Goal: Information Seeking & Learning: Check status

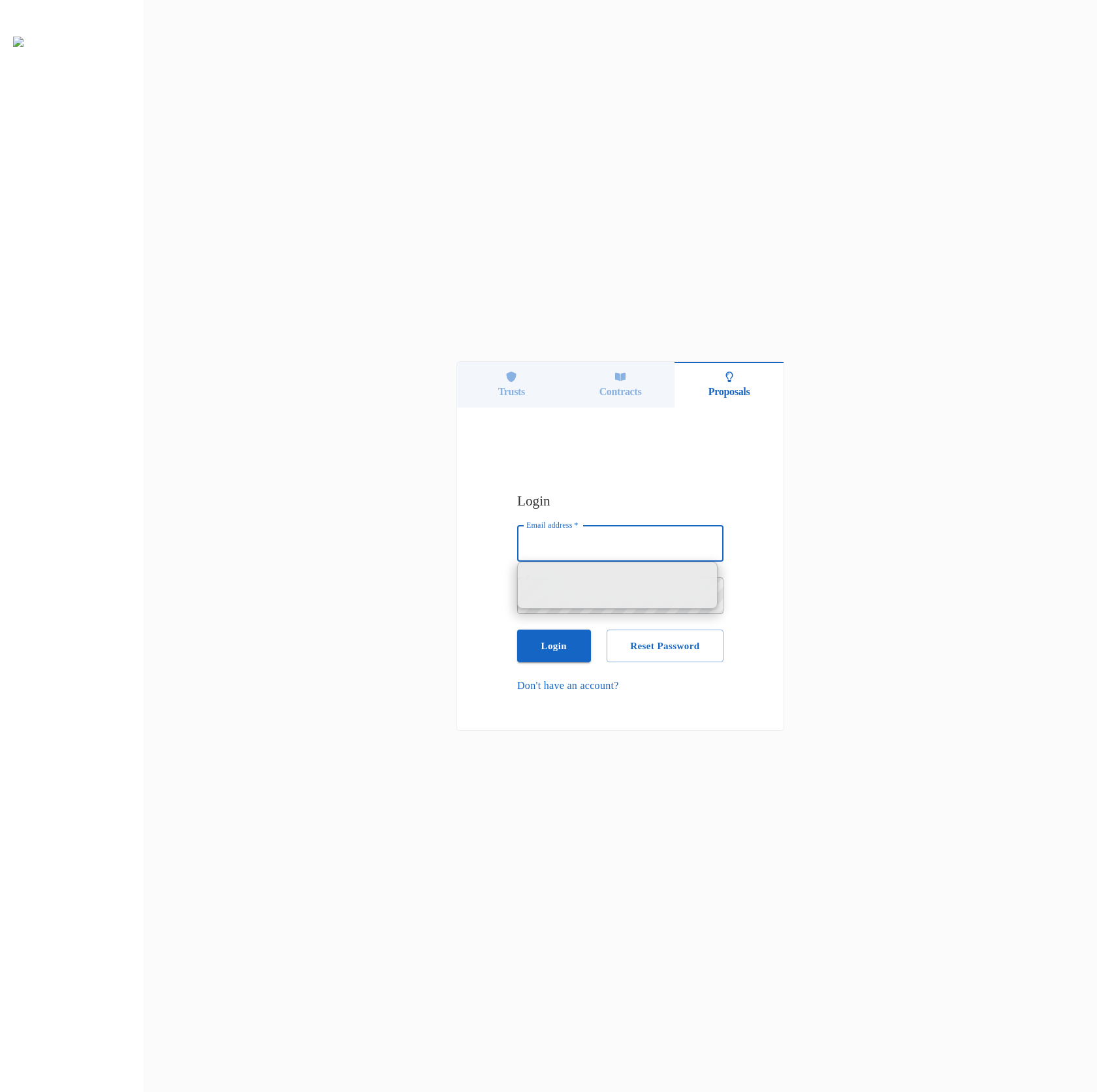
click at [481, 367] on div "Trusts" at bounding box center [512, 385] width 109 height 46
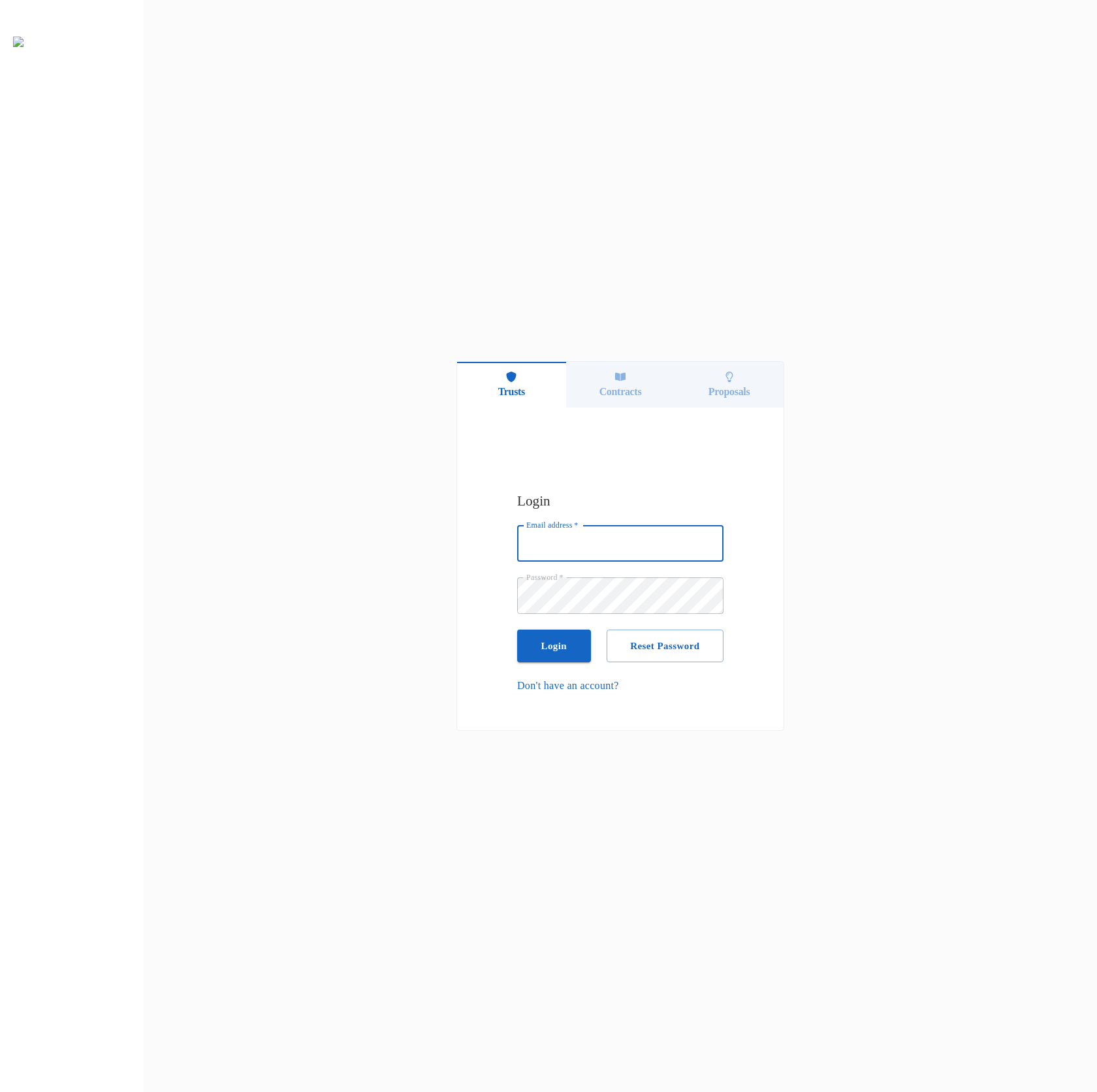
click at [664, 545] on input "Email address   *" at bounding box center [620, 543] width 206 height 37
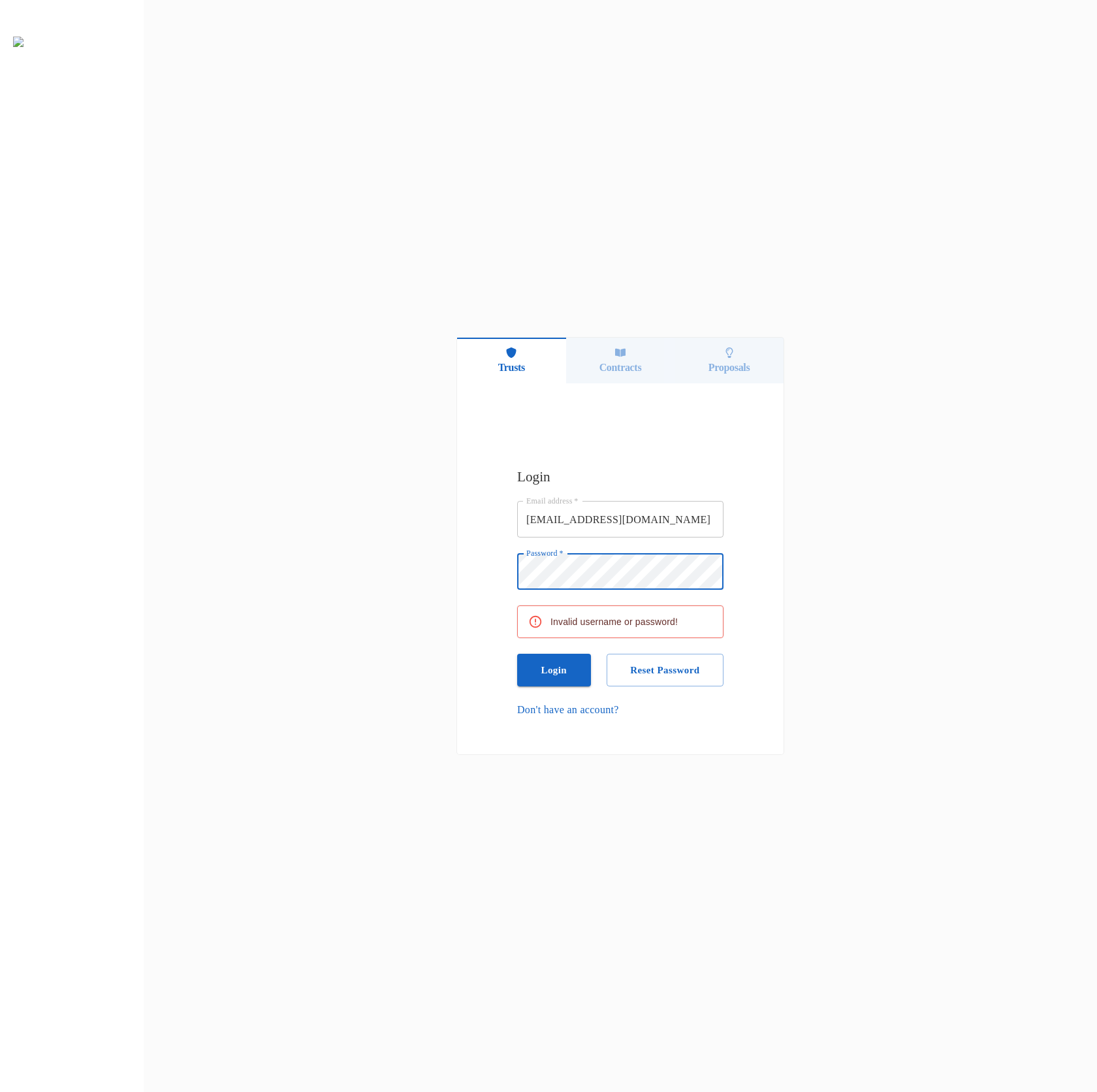
click at [689, 511] on input "tommymcguiver@gmail.com" at bounding box center [620, 519] width 206 height 37
type input "[PERSON_NAME]@integratedcapit"
click at [681, 702] on link "Don't have an account?" at bounding box center [620, 710] width 206 height 15
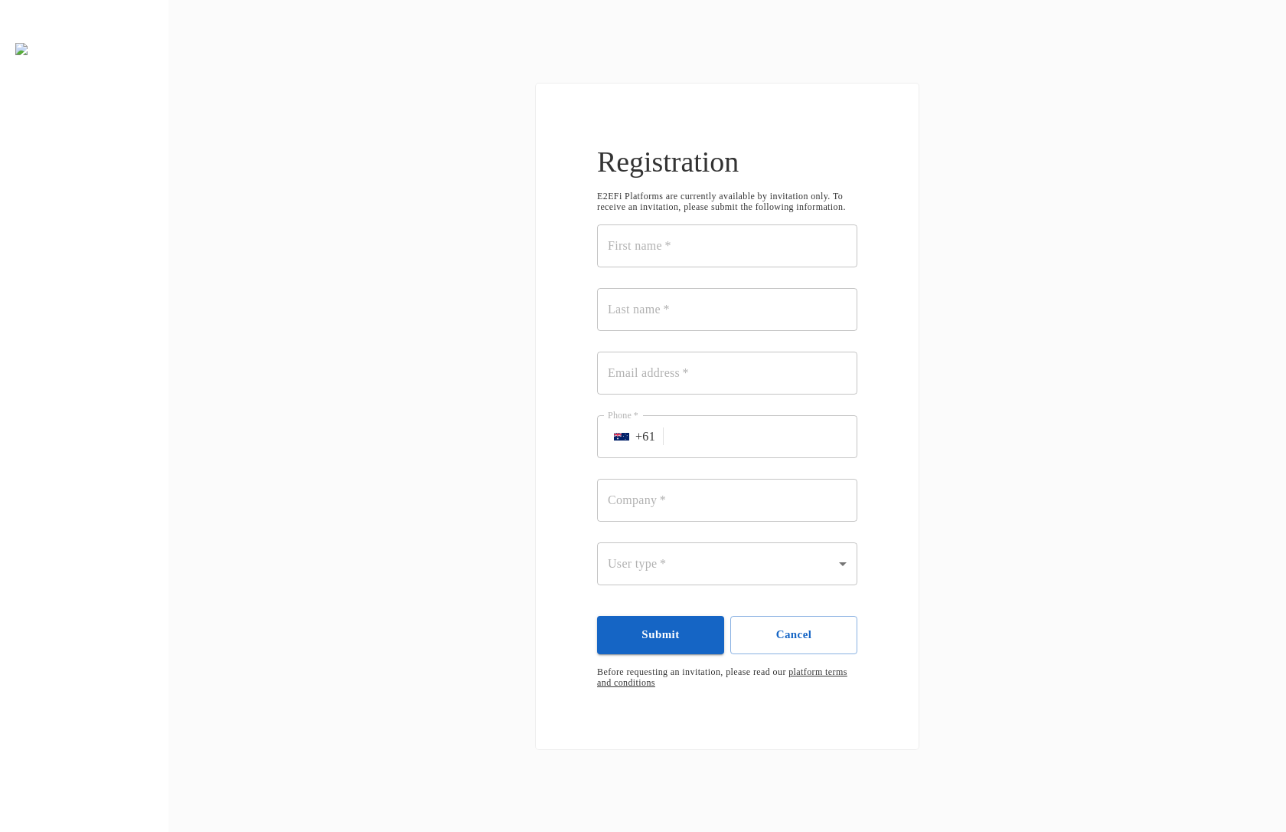
click at [177, 400] on div "Registration E2EFi Platforms are currently available by invitation only. To rec…" at bounding box center [727, 416] width 1118 height 832
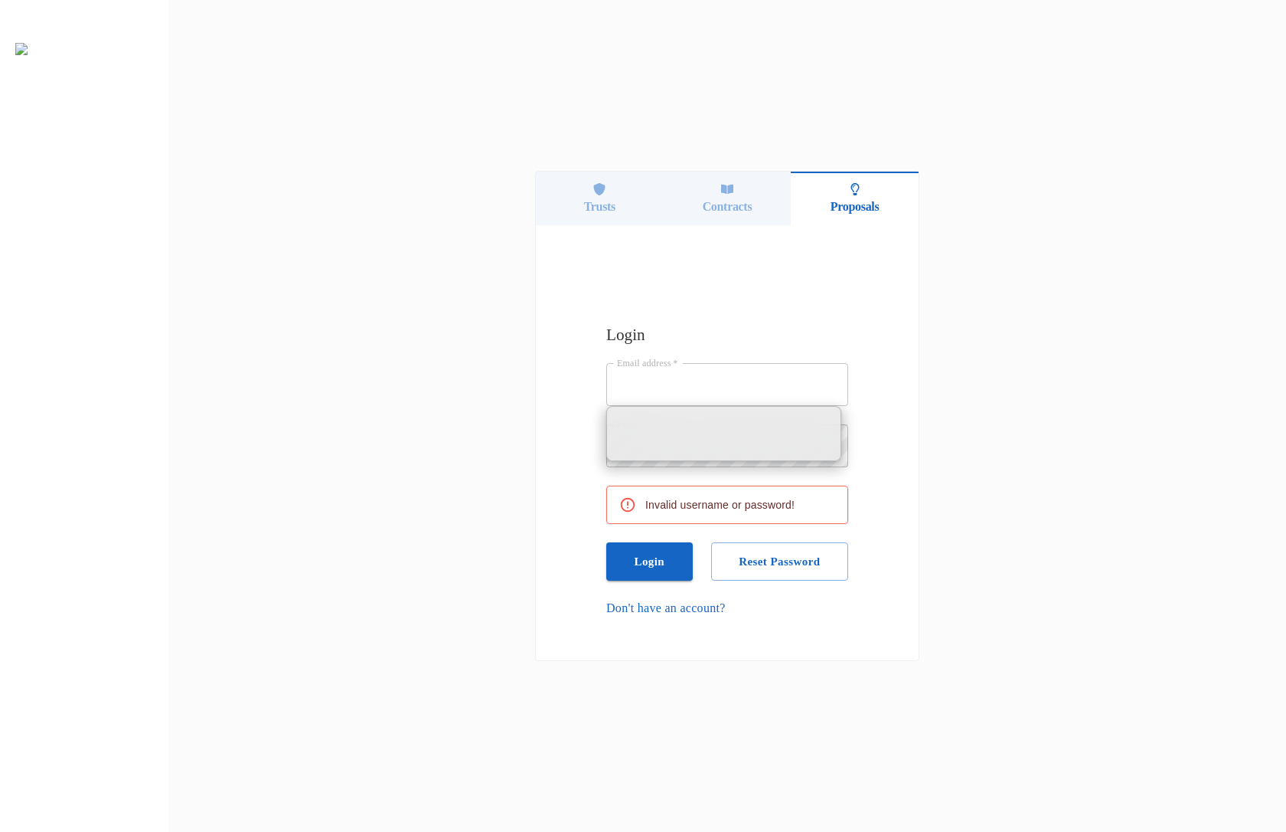
click at [561, 202] on div "Trusts" at bounding box center [600, 199] width 128 height 54
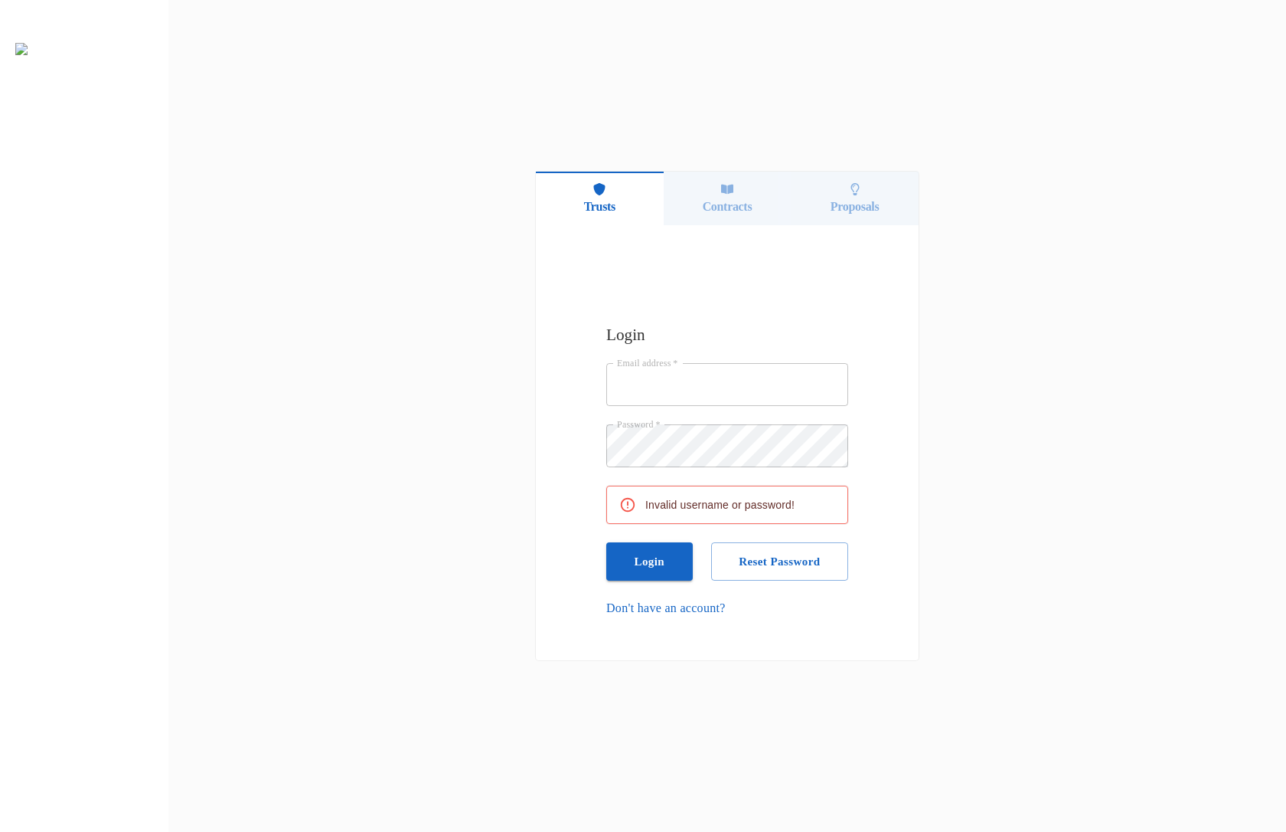
click at [661, 404] on input "Email address   *" at bounding box center [727, 384] width 242 height 43
type input "asdf@asdf"
click at [650, 551] on button "Login" at bounding box center [649, 561] width 87 height 38
click at [448, 655] on div "Trusts Contracts Proposals Login Email address   * asdf@asdf Email address   * …" at bounding box center [727, 416] width 1118 height 832
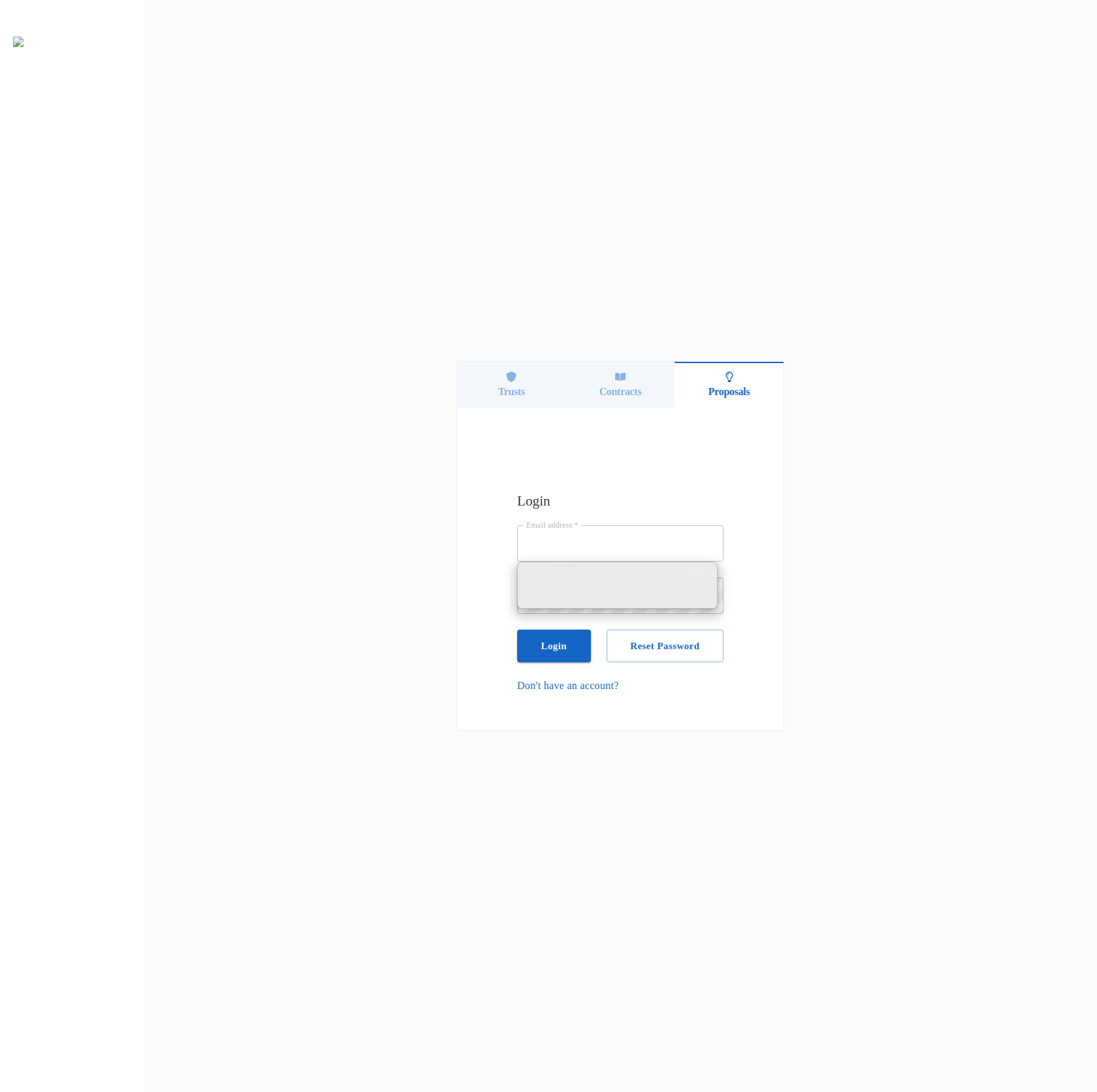
drag, startPoint x: 497, startPoint y: 373, endPoint x: 497, endPoint y: 392, distance: 19.0
click at [497, 372] on div "Trusts" at bounding box center [512, 385] width 109 height 46
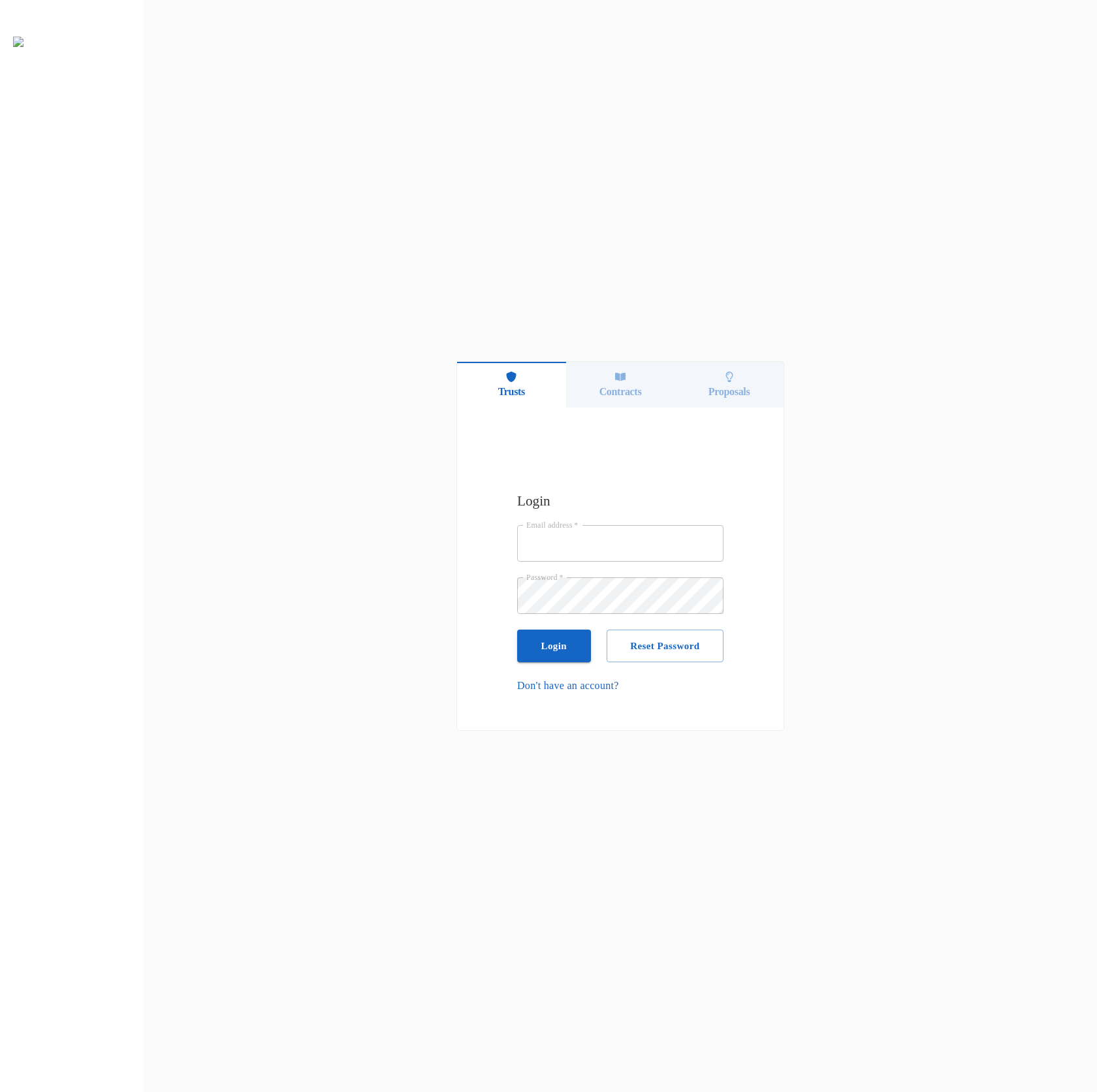
click at [773, 283] on div "Trusts Contracts Proposals Login Email address   * Email address   * Password  …" at bounding box center [620, 546] width 954 height 1092
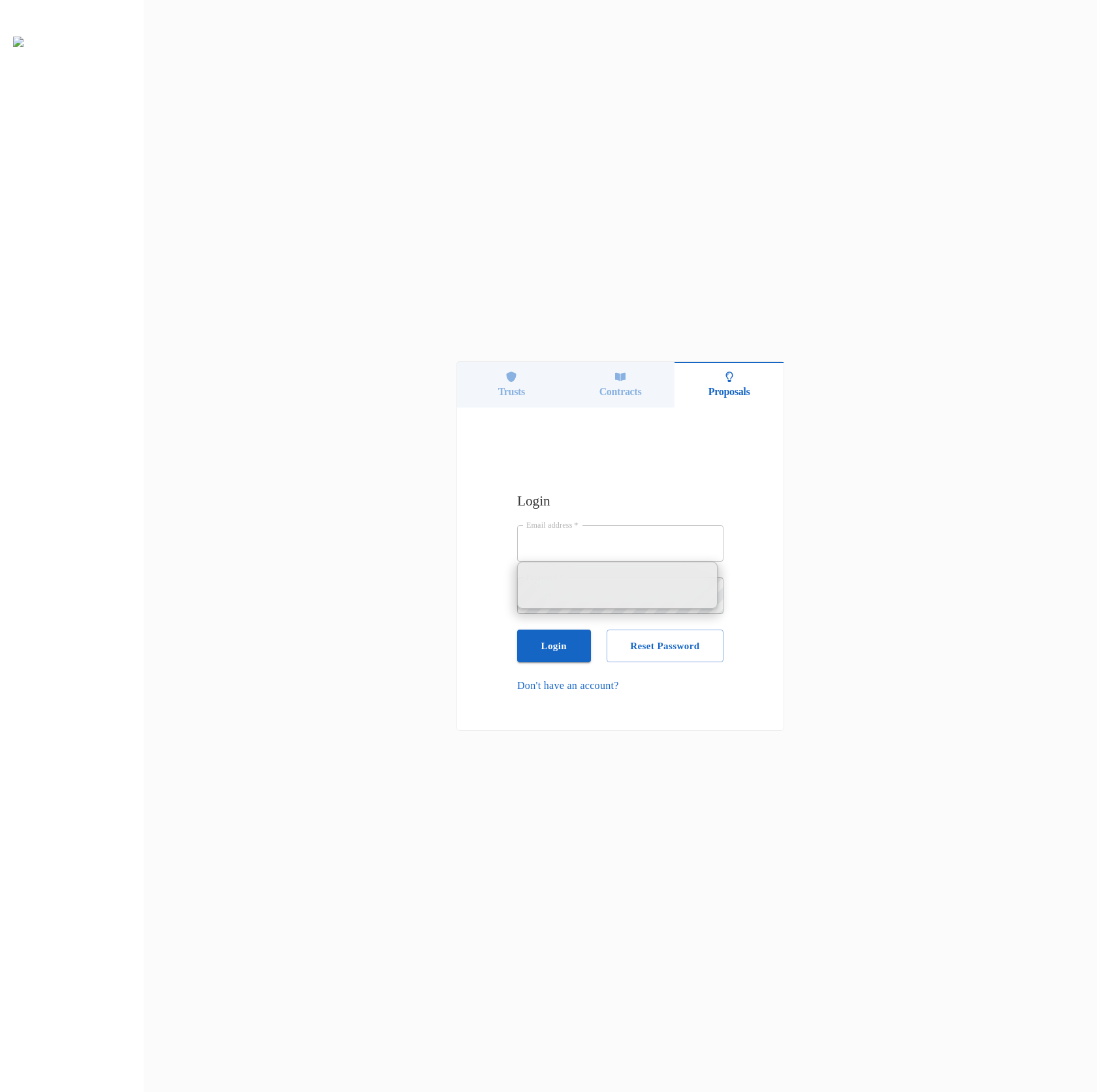
click at [520, 377] on div "Trusts" at bounding box center [512, 385] width 109 height 46
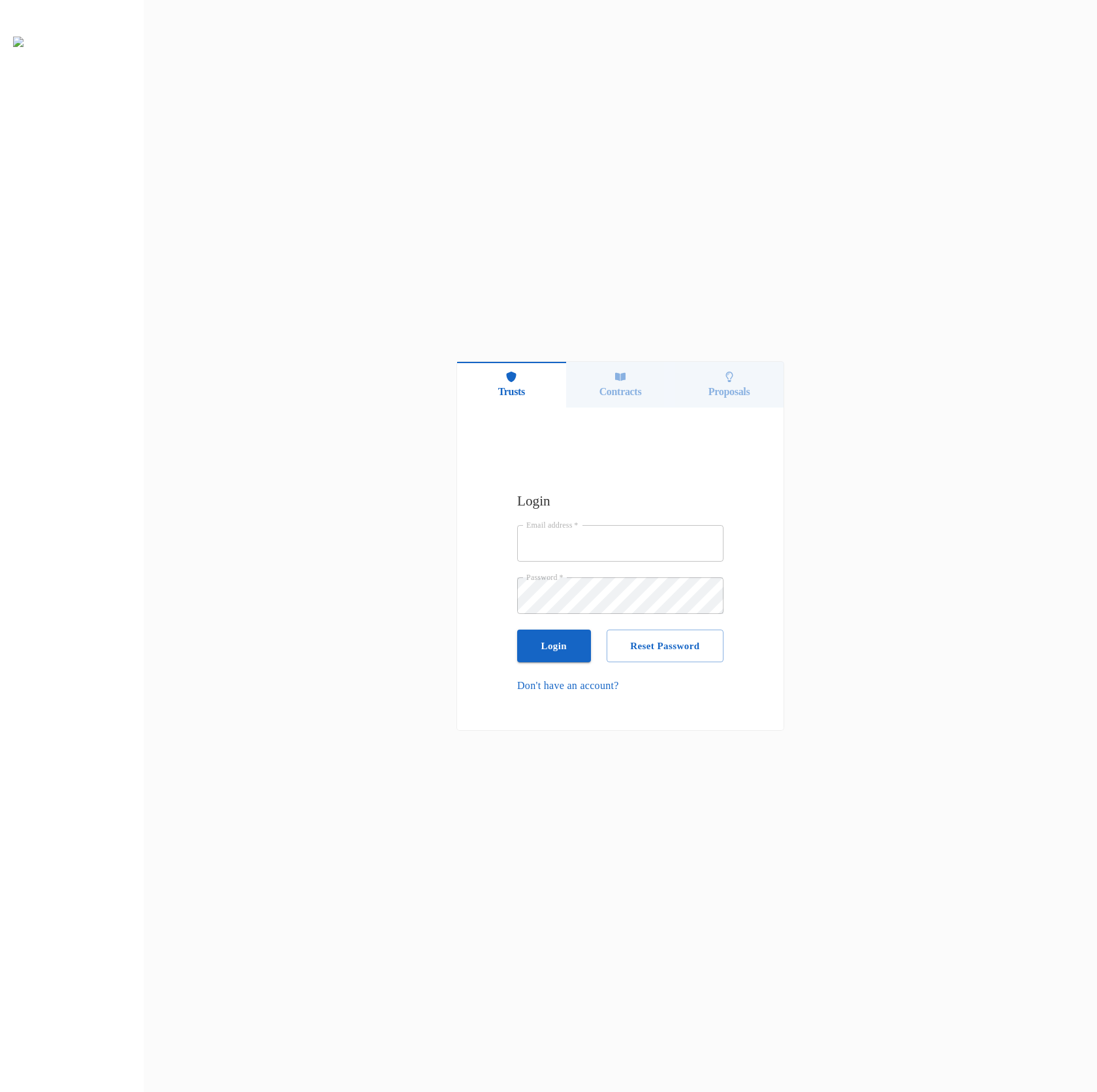
click at [680, 546] on input "Email address   *" at bounding box center [620, 543] width 206 height 37
type input "[PERSON_NAME][EMAIL_ADDRESS][DOMAIN_NAME]"
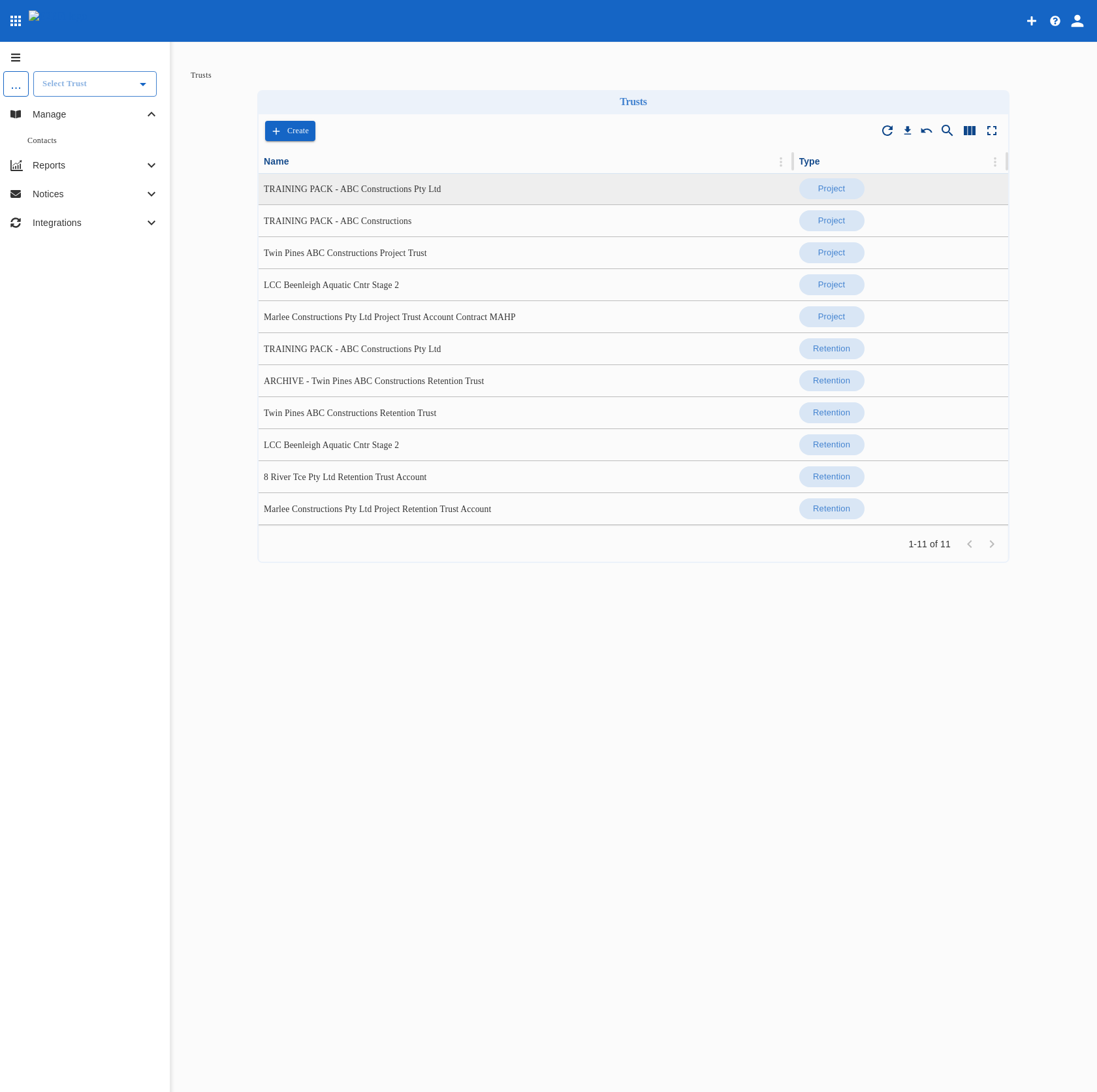
click at [481, 195] on td "TRAINING PACK - ABC Constructions Pty Ltd" at bounding box center [526, 189] width 536 height 32
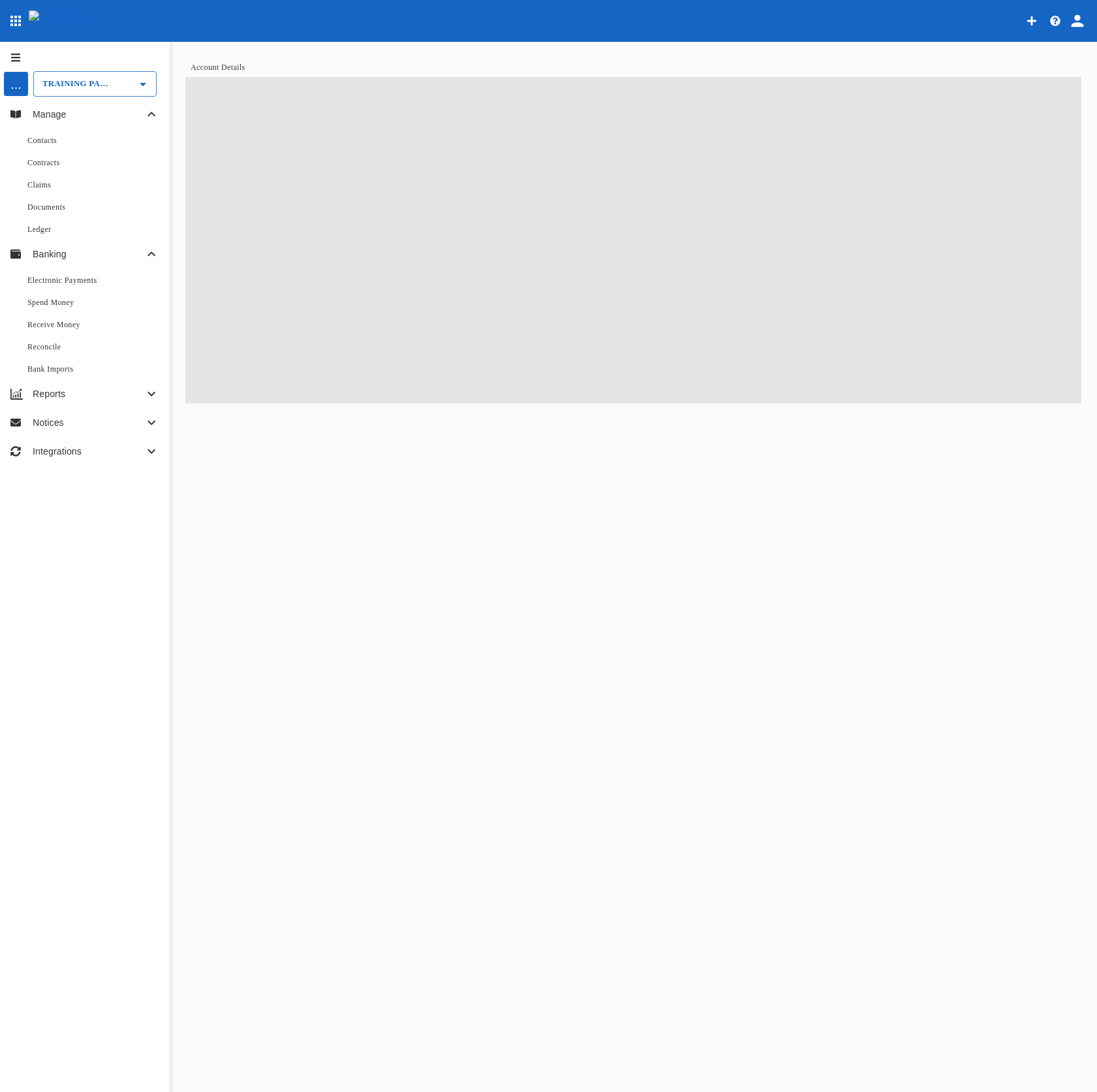
type input "TRAINING PACK - ABC Constructions Pty Ltd"
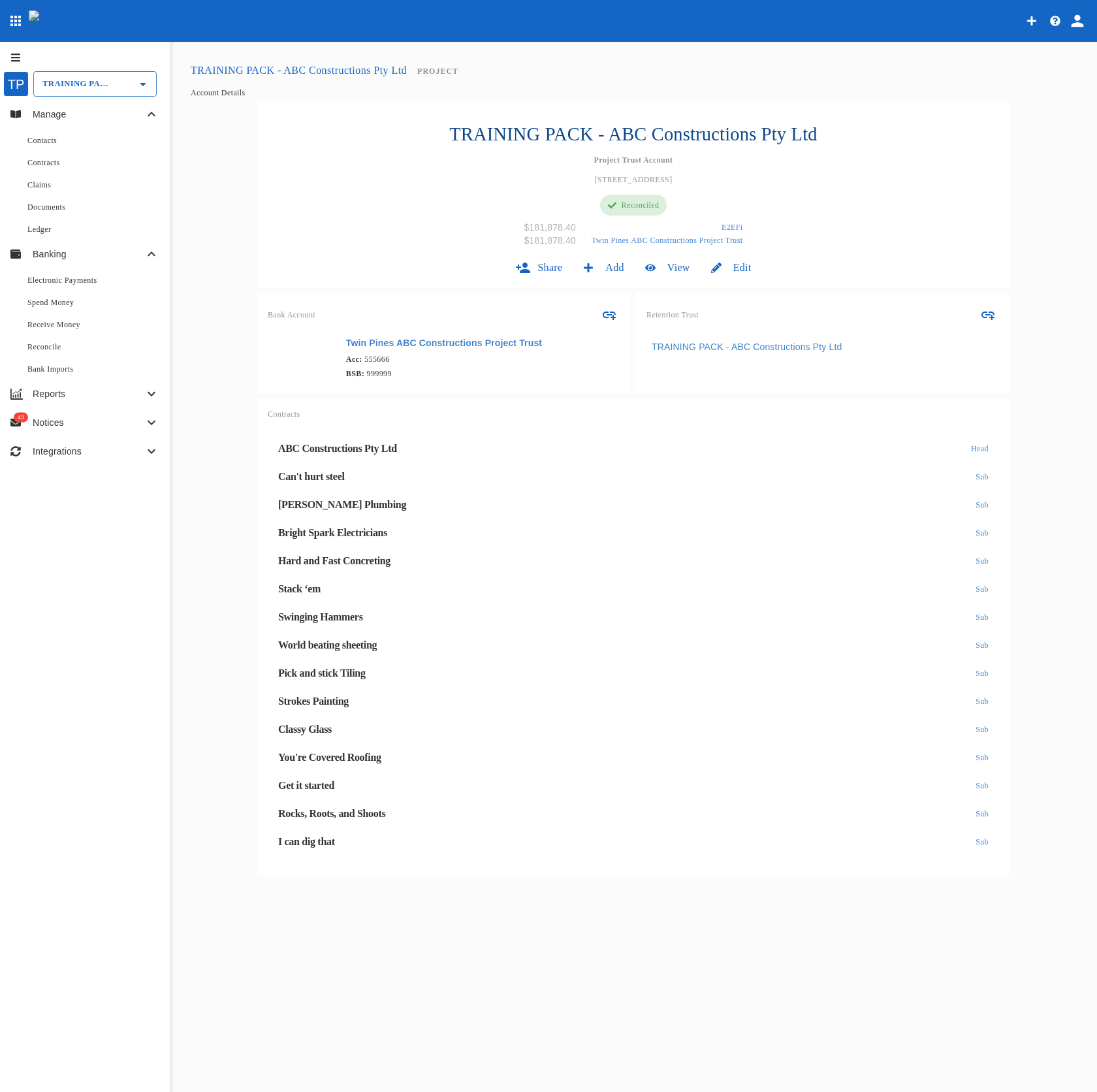
click at [93, 400] on p "Reports" at bounding box center [88, 393] width 111 height 13
click at [84, 425] on div "Trial Balance" at bounding box center [93, 420] width 132 height 12
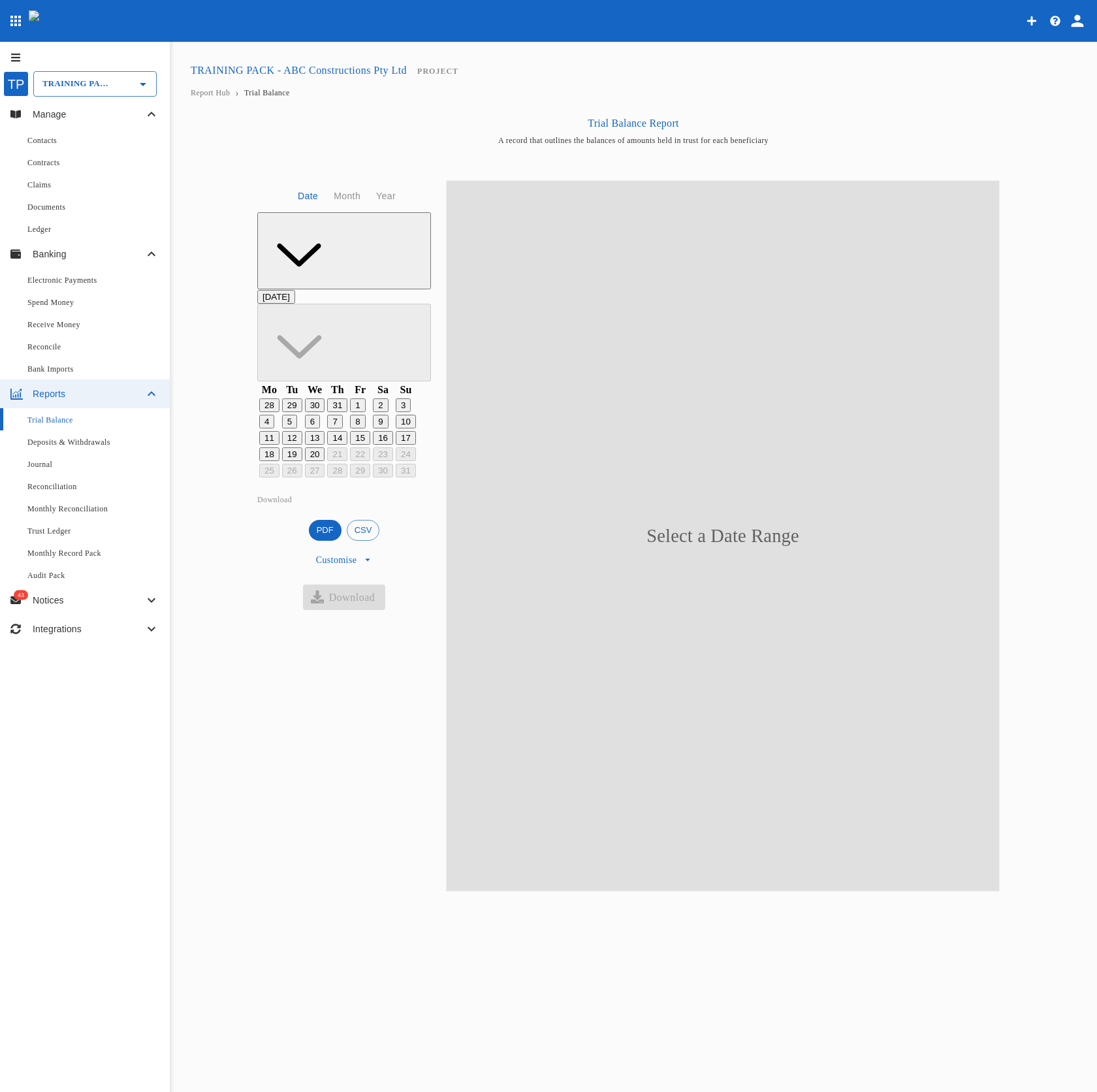
click at [347, 431] on button "14" at bounding box center [338, 438] width 20 height 14
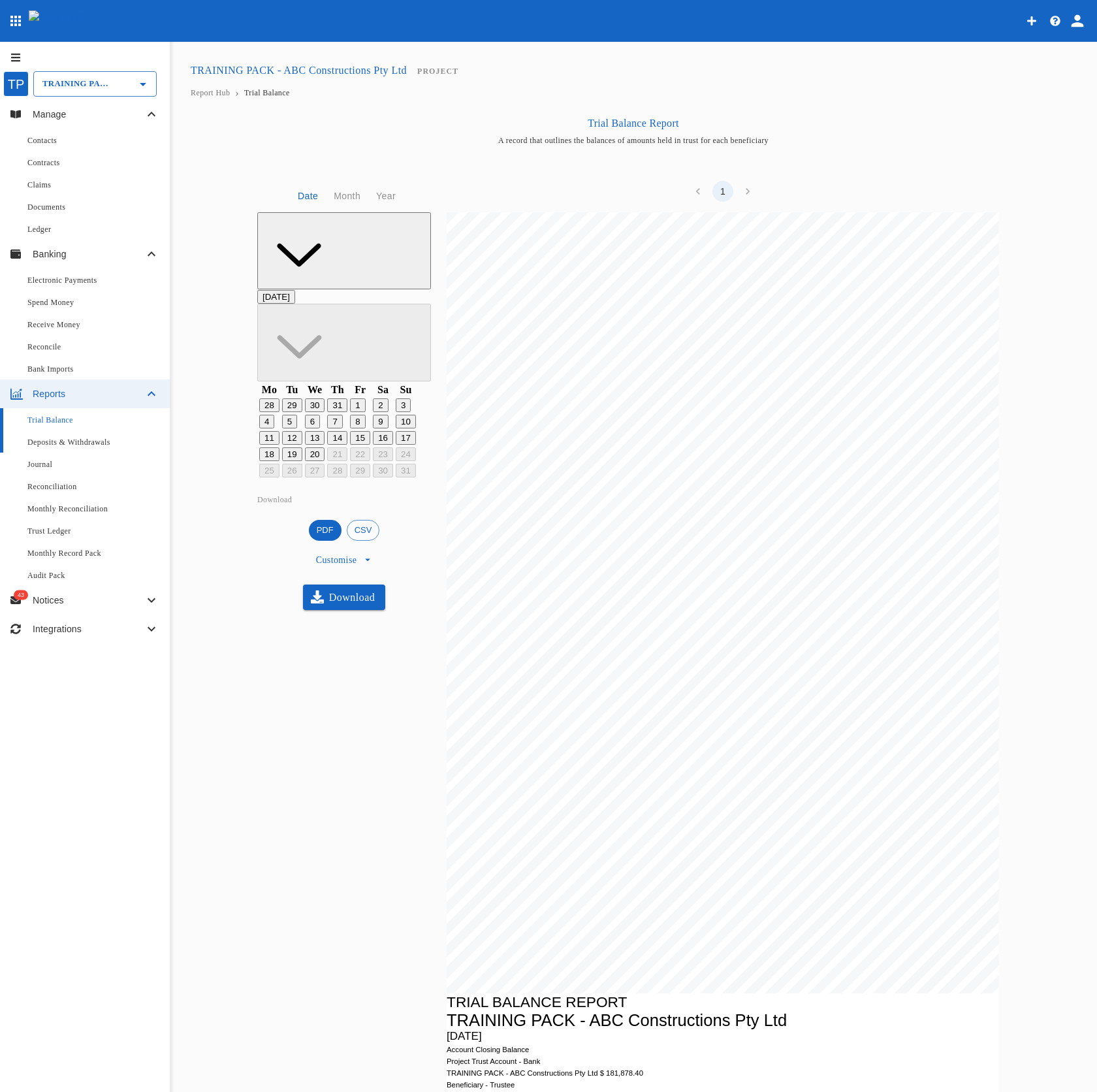
click at [63, 447] on span "Deposits & Withdrawals" at bounding box center [68, 442] width 83 height 9
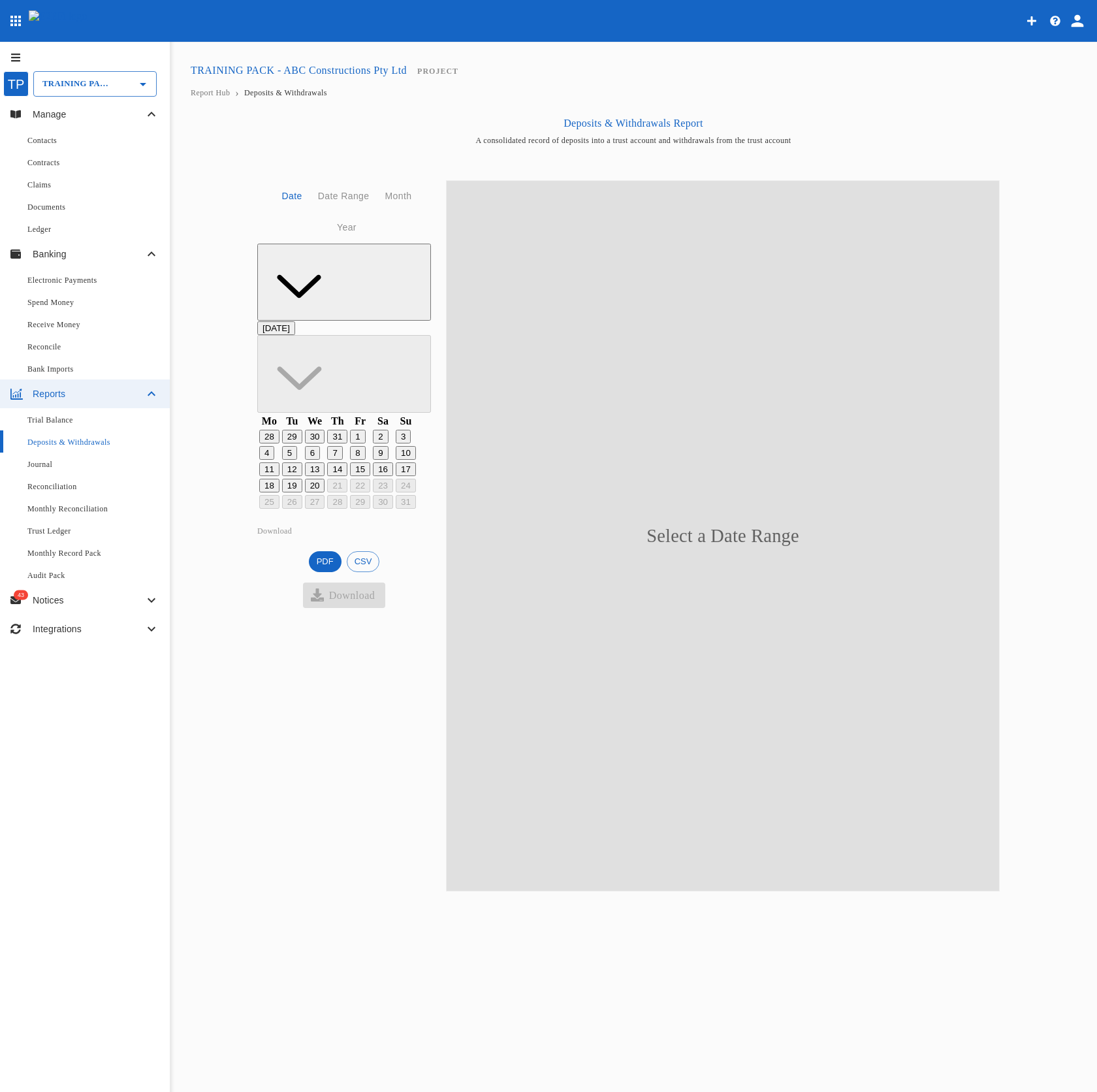
click at [325, 462] on button "13" at bounding box center [316, 469] width 20 height 14
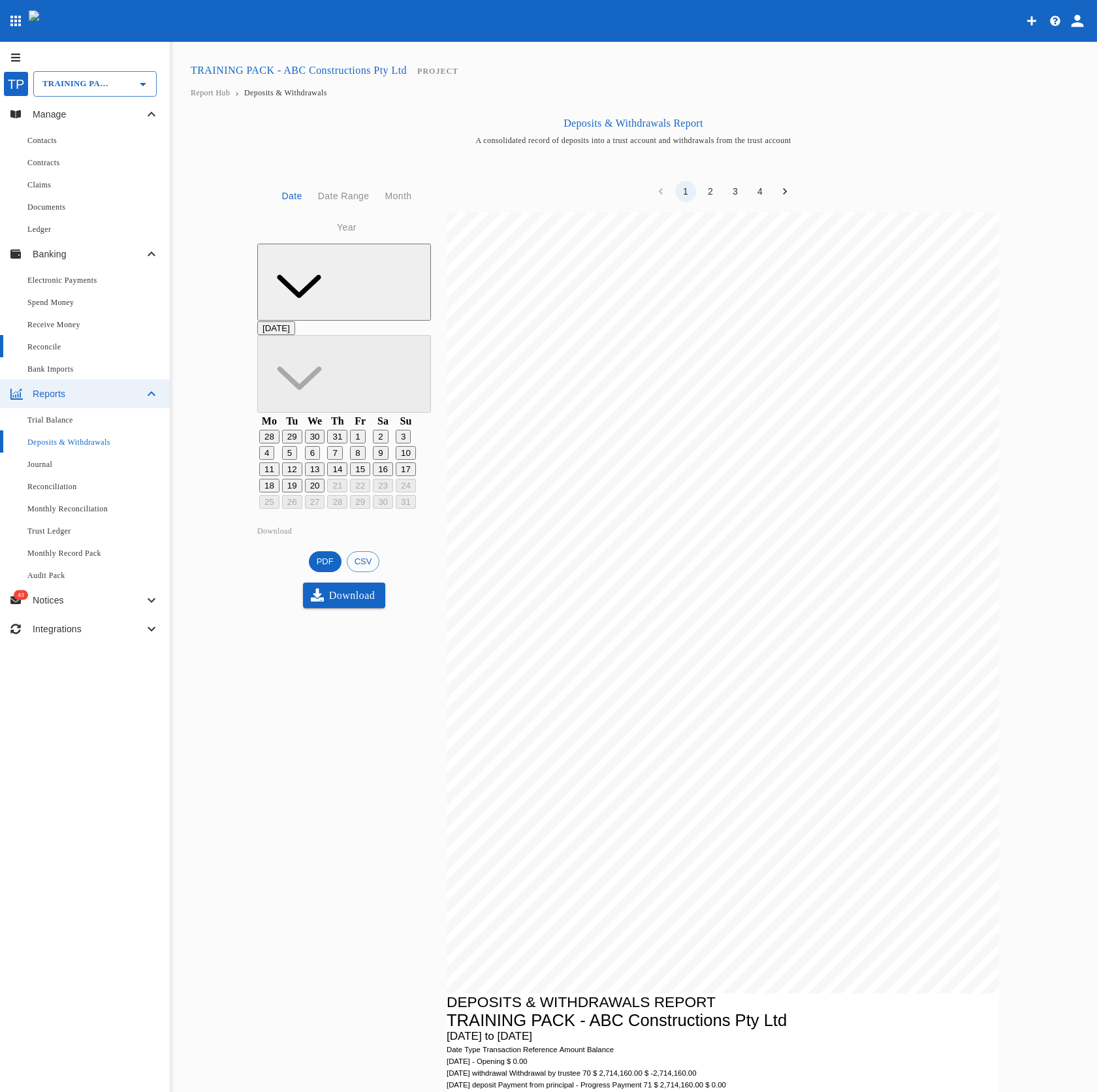
click at [71, 352] on div "Reconcile" at bounding box center [93, 346] width 132 height 12
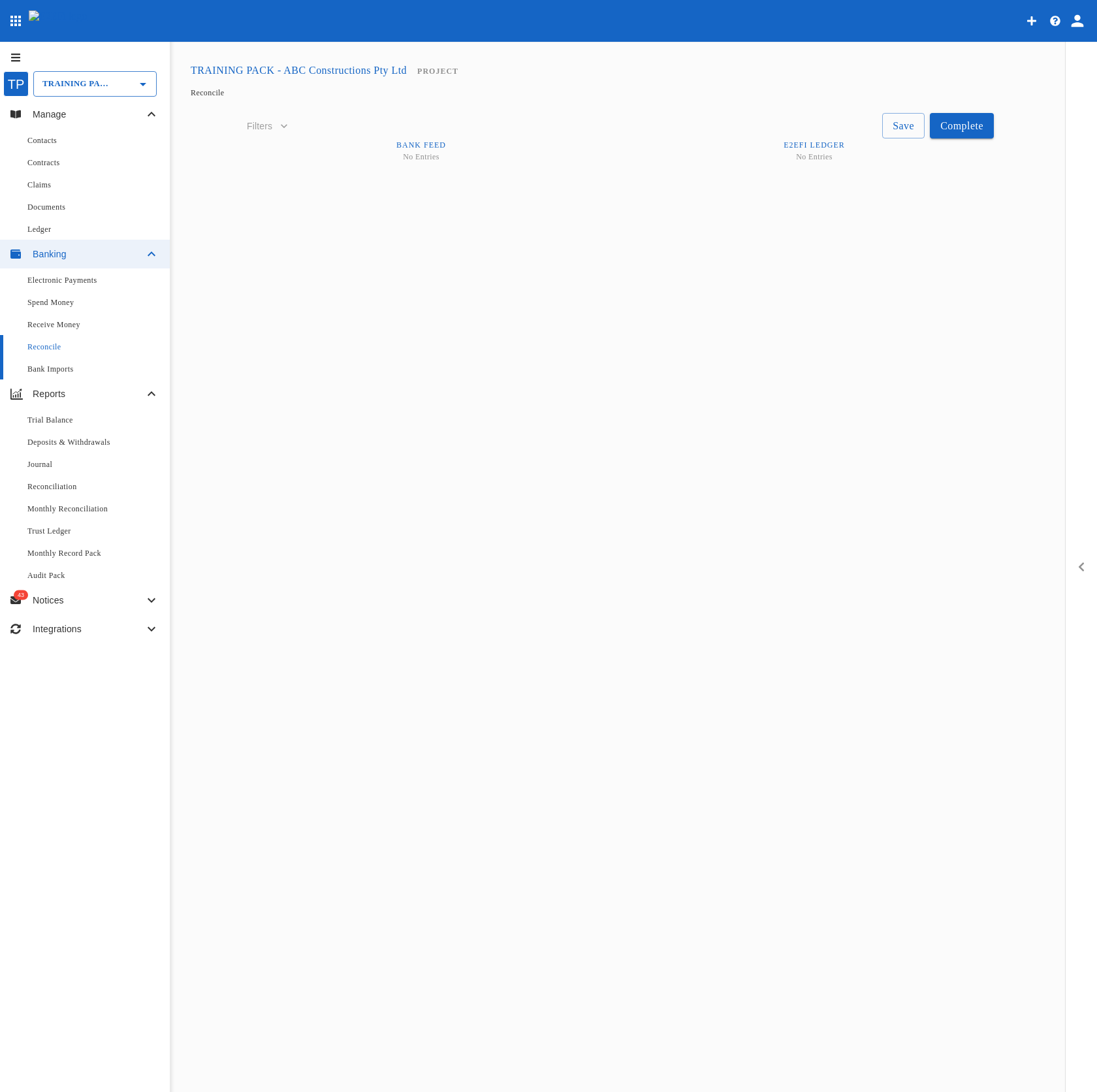
click at [79, 375] on div "Bank Imports" at bounding box center [93, 369] width 132 height 12
